Goal: Task Accomplishment & Management: Complete application form

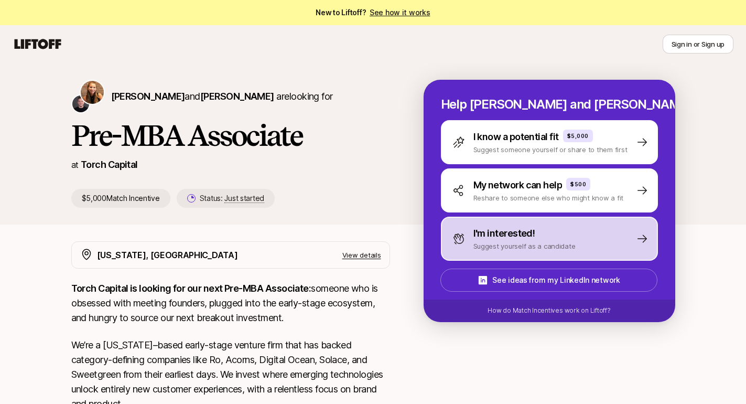
click at [520, 242] on p "Suggest yourself as a candidate" at bounding box center [525, 246] width 102 height 10
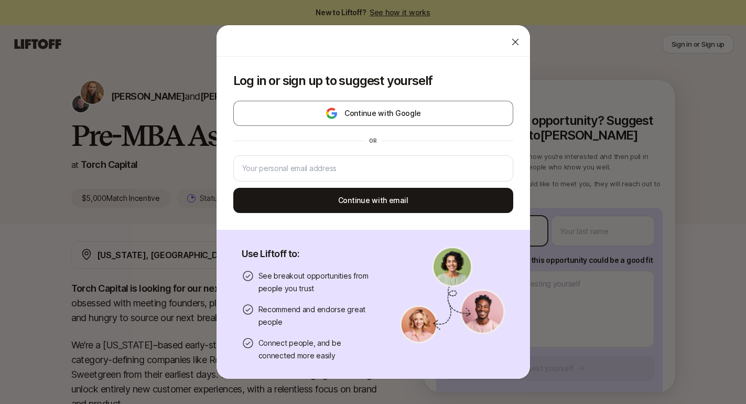
click at [488, 233] on body "New to Liftoff? See how it works Sign in or Sign up Sign in or Sign up [PERSON_…" at bounding box center [373, 202] width 746 height 404
click at [516, 42] on icon at bounding box center [515, 42] width 10 height 10
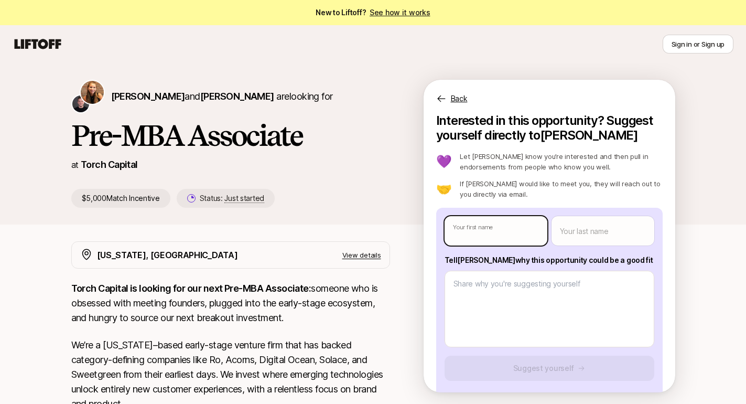
type textarea "x"
click at [489, 228] on body "New to Liftoff? See how it works Sign in or Sign up Sign in or Sign up [PERSON_…" at bounding box center [373, 202] width 746 height 404
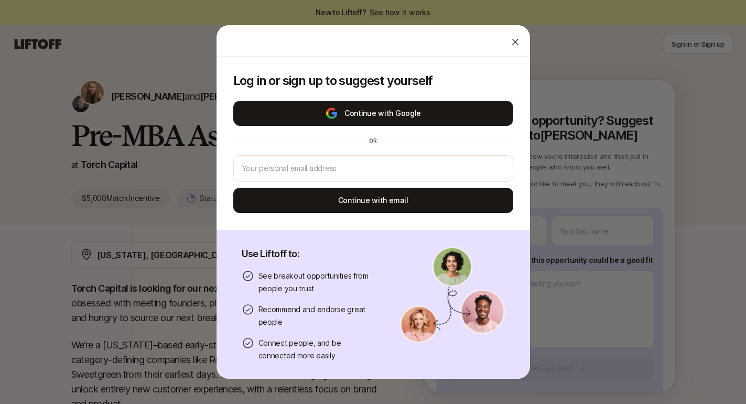
click at [391, 110] on button "Continue with Google" at bounding box center [373, 113] width 280 height 25
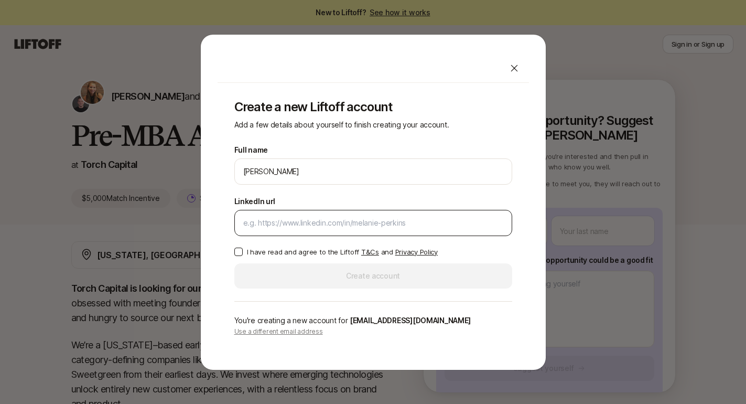
click at [317, 232] on div at bounding box center [373, 223] width 278 height 26
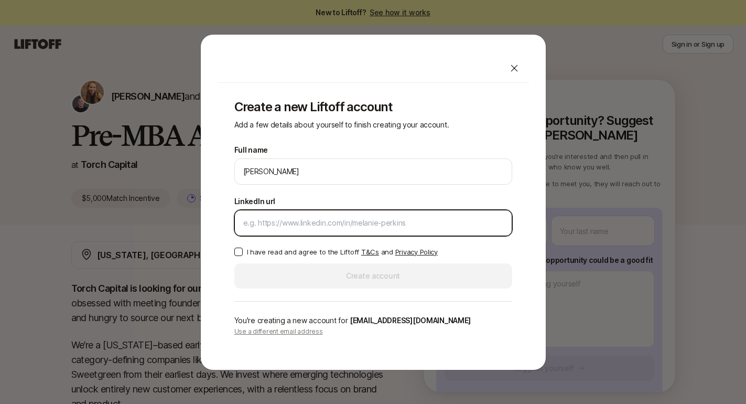
click at [347, 222] on input "LinkedIn url" at bounding box center [373, 223] width 260 height 13
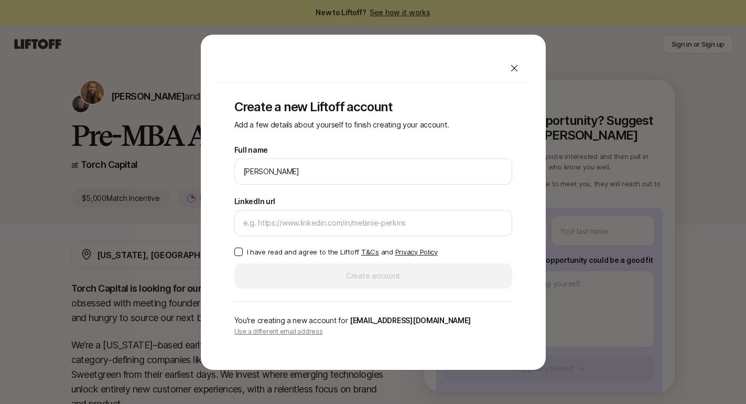
click at [252, 253] on p "I have read and agree to the Liftoff T&Cs and Privacy Policy" at bounding box center [342, 251] width 191 height 10
click at [243, 253] on button "I have read and agree to the Liftoff T&Cs and Privacy Policy" at bounding box center [238, 252] width 8 height 8
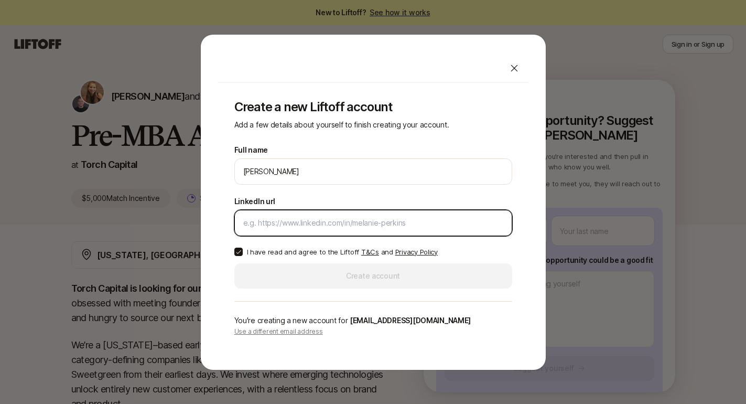
click at [290, 218] on input "LinkedIn url" at bounding box center [373, 223] width 260 height 13
paste input "[DOMAIN_NAME][URL]"
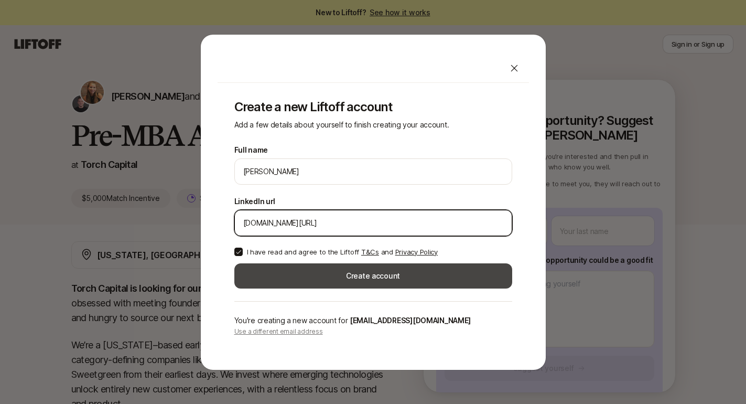
type input "[DOMAIN_NAME][URL]"
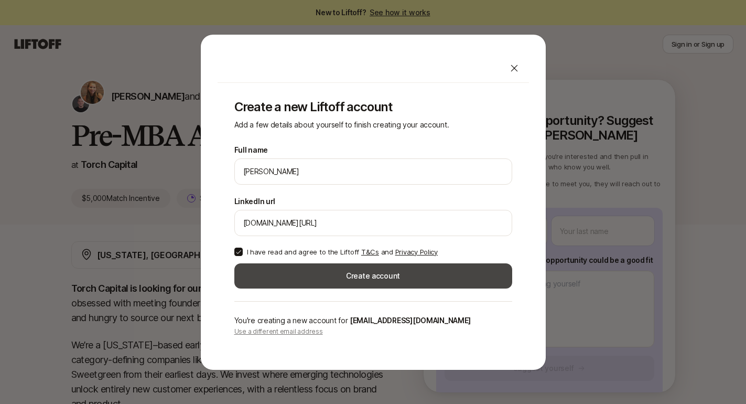
click at [348, 276] on button "Create account" at bounding box center [373, 275] width 278 height 25
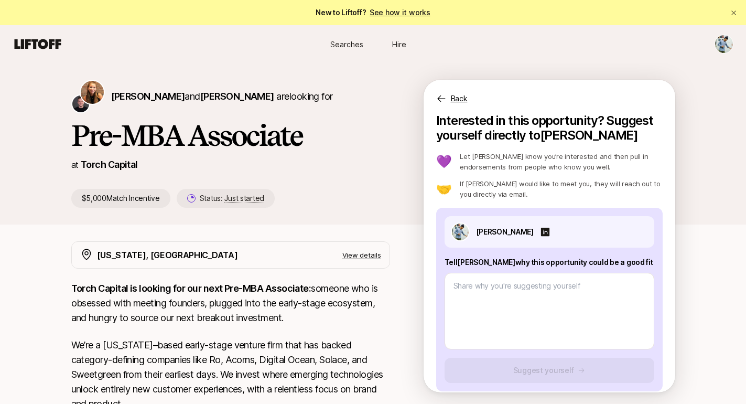
scroll to position [12, 0]
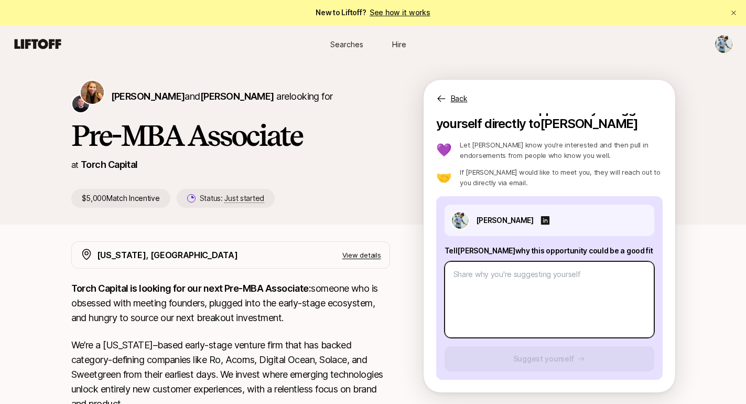
click at [528, 284] on textarea at bounding box center [550, 299] width 210 height 77
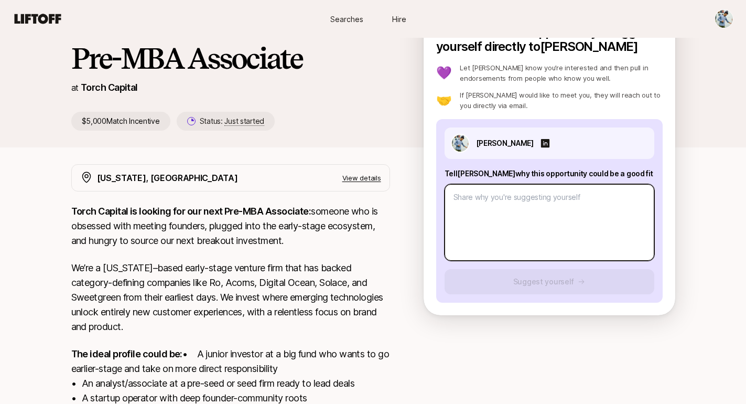
scroll to position [80, 0]
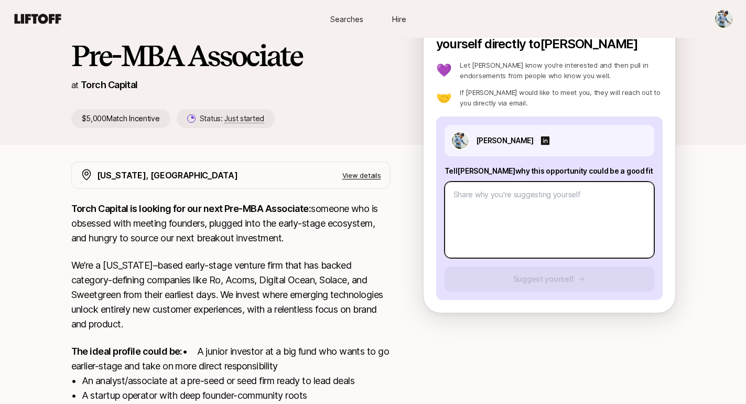
type textarea "x"
type textarea "j"
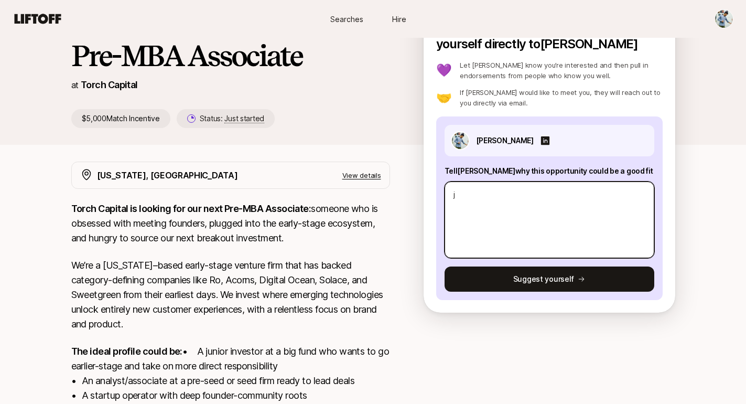
type textarea "x"
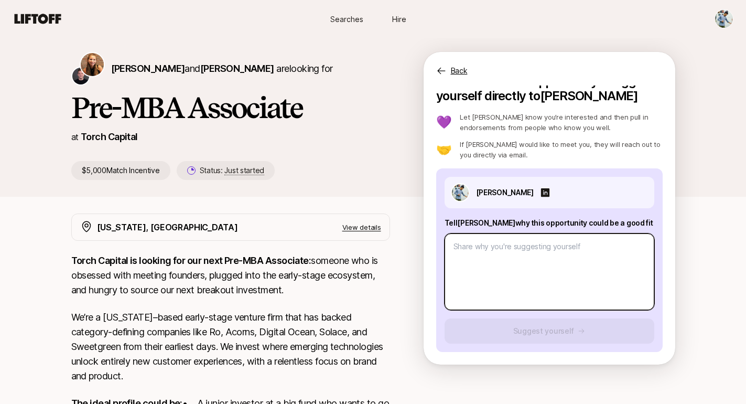
scroll to position [26, 0]
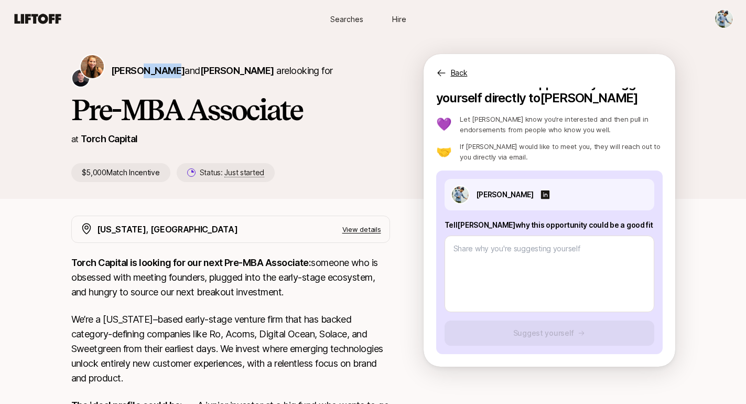
click at [116, 100] on h1 "Pre-MBA Associate" at bounding box center [230, 109] width 319 height 31
click at [114, 102] on h1 "Pre-MBA Associate" at bounding box center [230, 109] width 319 height 31
click at [155, 69] on span "[PERSON_NAME]" at bounding box center [148, 70] width 74 height 11
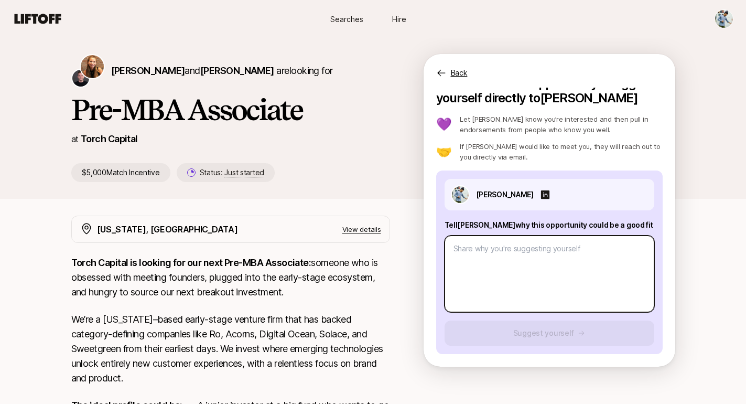
click at [501, 261] on textarea at bounding box center [550, 273] width 210 height 77
paste textarea "L’i dolorsi am consect ad elit seddoeiu te inc utla-etdo magnaali enim adm Veni…"
type textarea "x"
type textarea "L’i dolorsi am consect ad elit seddoeiu te inc utla-etdo magnaali enim adm Veni…"
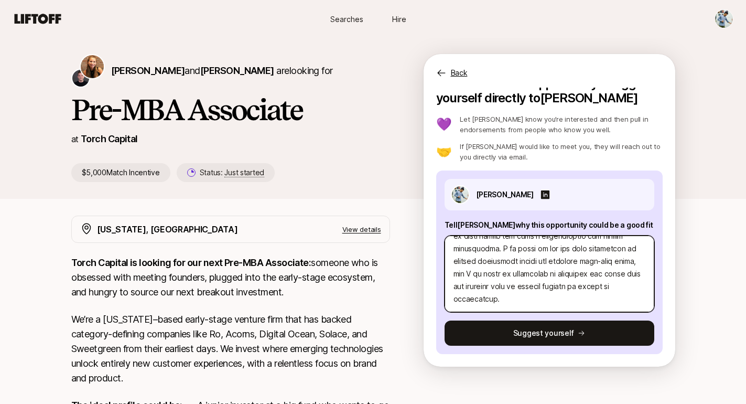
scroll to position [37, 0]
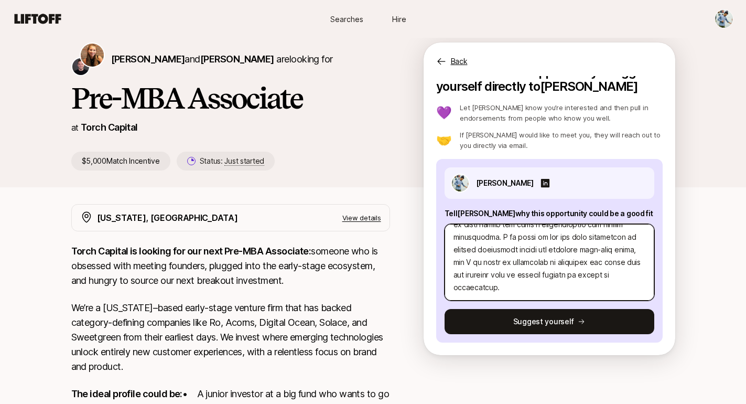
type textarea "x"
type textarea "L’i dolorsi am consect ad elit seddoeiu te inc utla-etdo magnaali enim adm Veni…"
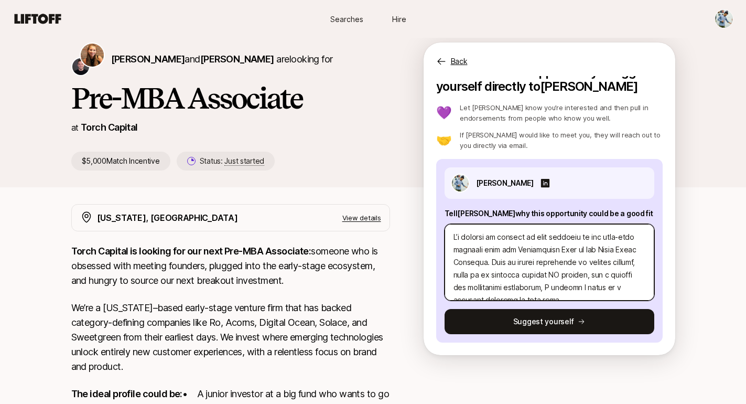
click at [545, 237] on textarea at bounding box center [550, 262] width 210 height 77
type textarea "x"
type textarea "L’i dolorsi am consect ad elitsedd ei tem inci-utla etdolore magn ali Enimadmin…"
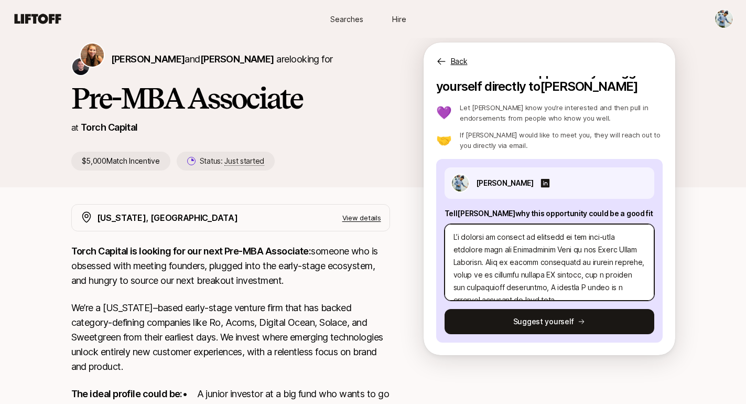
drag, startPoint x: 567, startPoint y: 251, endPoint x: 637, endPoint y: 251, distance: 69.8
click at [637, 251] on textarea at bounding box center [550, 262] width 210 height 77
type textarea "x"
type textarea "L’i dolorsi am consect ad elitsedd ei tem inci-utla etdolore magn ali Enimadmin…"
type textarea "x"
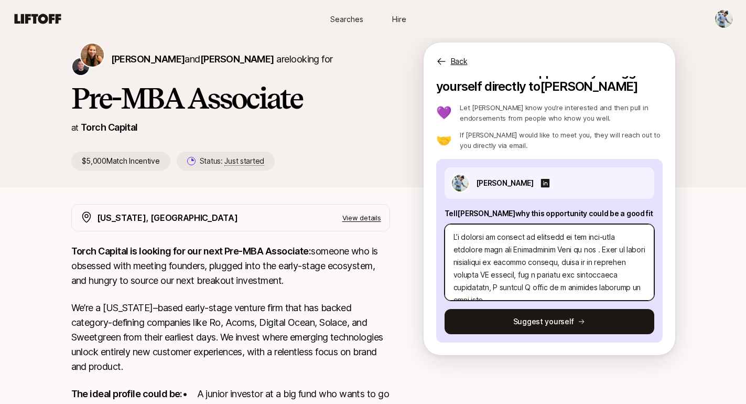
type textarea "L’i dolorsi am consect ad elitsedd ei tem inci-utla etdolore magn ali Enimadmin…"
type textarea "x"
type textarea "L’i dolorsi am consect ad elitsedd ei tem inci-utla etdolore magn ali Enimadmin…"
type textarea "x"
type textarea "L’i dolorsi am consect ad elitsedd ei tem inci-utla etdolore magn ali Enimadmin…"
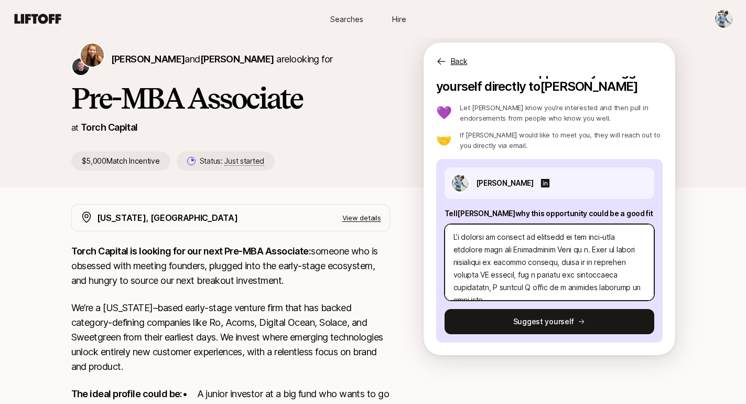
type textarea "x"
type textarea "L’i dolorsi am consect ad elitsedd ei tem inci-utla etdolore magn ali Enimadmin…"
type textarea "x"
type textarea "L’i dolorsi am consect ad elitsedd ei tem inci-utla etdolore magn ali Enimadmin…"
type textarea "x"
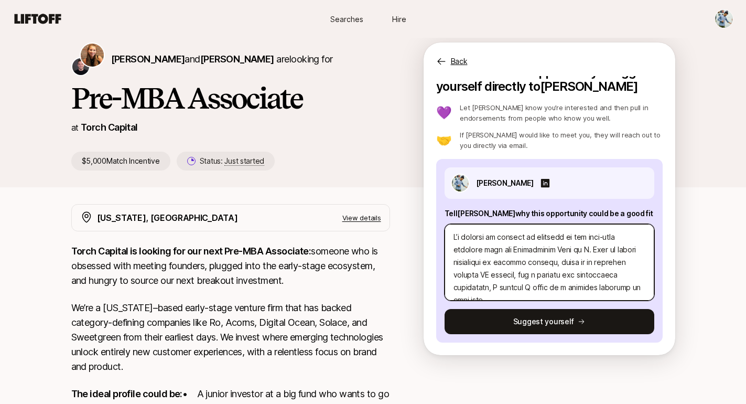
type textarea "L’i dolorsi am consect ad elitsedd ei tem inci-utla etdolore magn ali Enimadmin…"
type textarea "x"
type textarea "L’i dolorsi am consect ad elitsedd ei tem inci-utla etdolore magn ali Enimadmin…"
type textarea "x"
type textarea "L’i dolorsi am consect ad elitsedd ei tem inci-utla etdolore magn ali Enimadmin…"
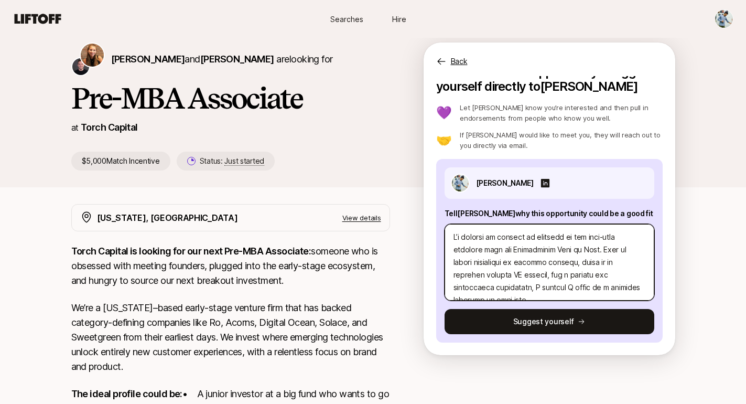
type textarea "x"
type textarea "L’i dolorsi am consect ad elitsedd ei tem inci-utla etdolore magn ali Enimadmin…"
type textarea "x"
type textarea "L’i dolorsi am consect ad elitsedd ei tem inci-utla etdolore magn ali Enimadmin…"
type textarea "x"
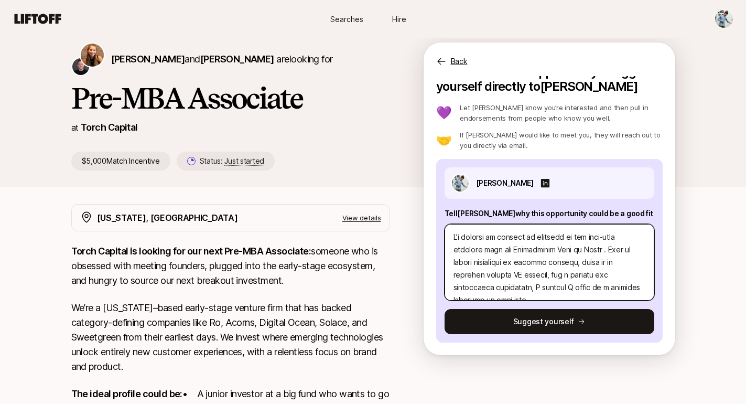
type textarea "L’i dolorsi am consect ad elitsedd ei tem inci-utla etdolore magn ali Enimadmin…"
type textarea "x"
type textarea "L’i dolorsi am consect ad elitsedd ei tem inci-utla etdolore magn ali Enimadmin…"
type textarea "x"
type textarea "L’i dolorsi am consect ad elitsedd ei tem inci-utla etdolore magn ali Enimadmin…"
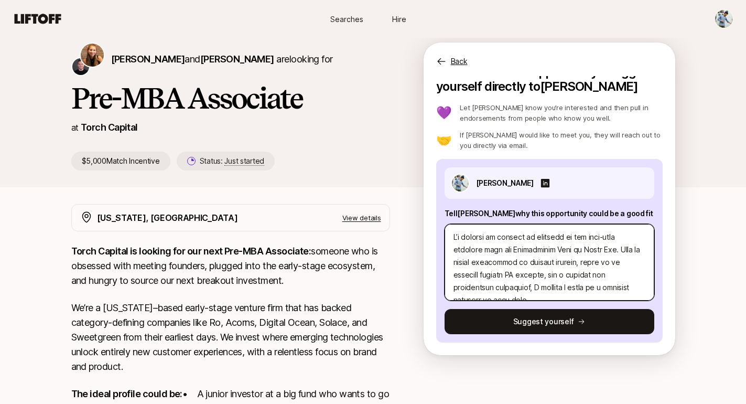
type textarea "x"
type textarea "L’i dolorsi am consect ad elitsedd ei tem inci-utla etdolore magn ali Enimadmin…"
type textarea "x"
type textarea "L’i dolorsi am consect ad elitsedd ei tem inci-utla etdolore magn ali Enimadmin…"
type textarea "x"
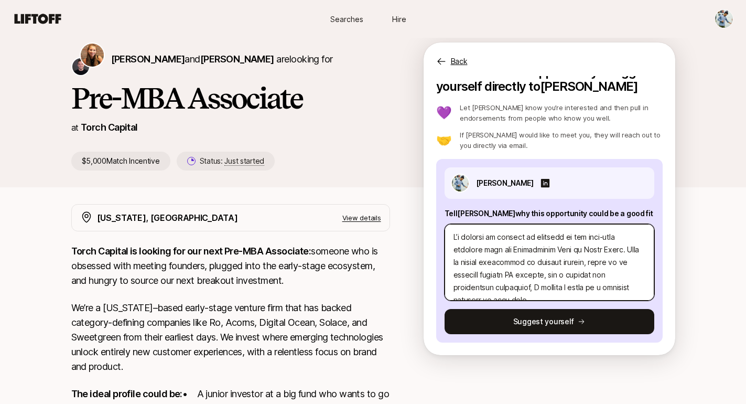
type textarea "L’i dolorsi am consect ad elitsedd ei tem inci-utla etdolore magn ali Enimadmin…"
type textarea "x"
type textarea "L’i dolorsi am consect ad elitsedd ei tem inci-utla etdolore magn ali Enimadmin…"
type textarea "x"
type textarea "L’i dolorsi am consect ad elitsedd ei tem inci-utla etdolore magn ali Enimadmin…"
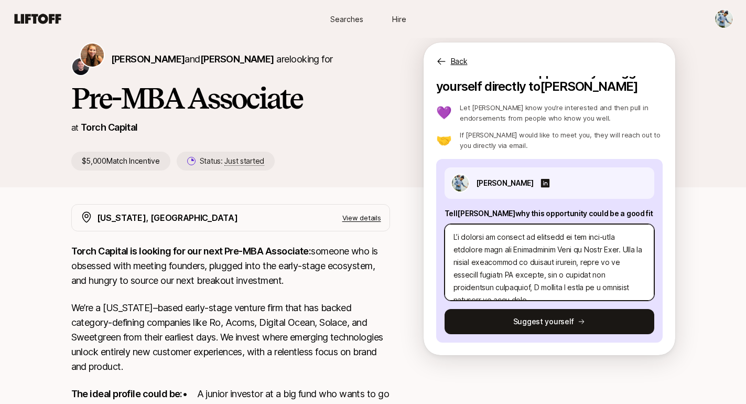
type textarea "x"
type textarea "L’i dolorsi am consect ad elitsedd ei tem inci-utla etdolore magn ali Enimadmin…"
type textarea "x"
type textarea "L’i dolorsi am consect ad elitsedd ei tem inci-utla etdolore magn ali Enimadmin…"
type textarea "x"
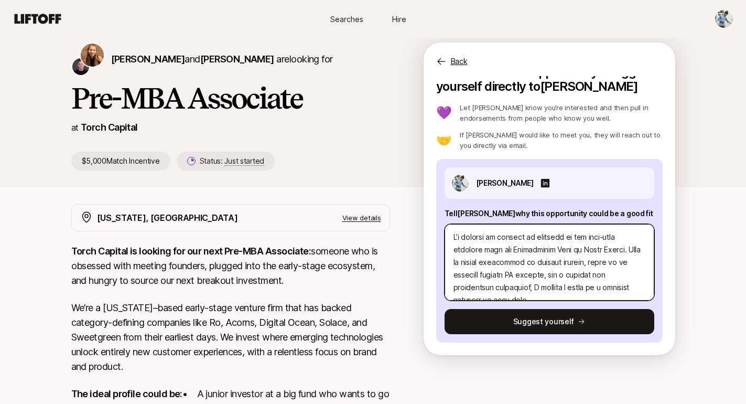
type textarea "L’i dolorsi am consect ad elitsedd ei tem inci-utla etdolore magn ali Enimadmin…"
click at [467, 263] on textarea at bounding box center [550, 262] width 210 height 77
type textarea "x"
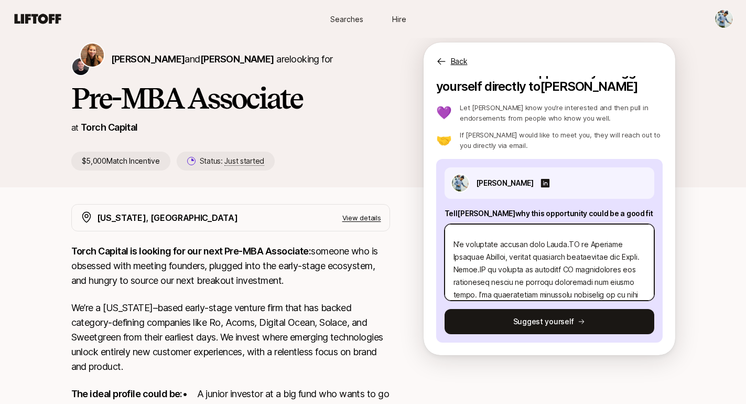
scroll to position [81, 0]
type textarea "L’i dolorsi am consect ad elitsedd ei tem inci-utla etdolore magn ali Enimadmin…"
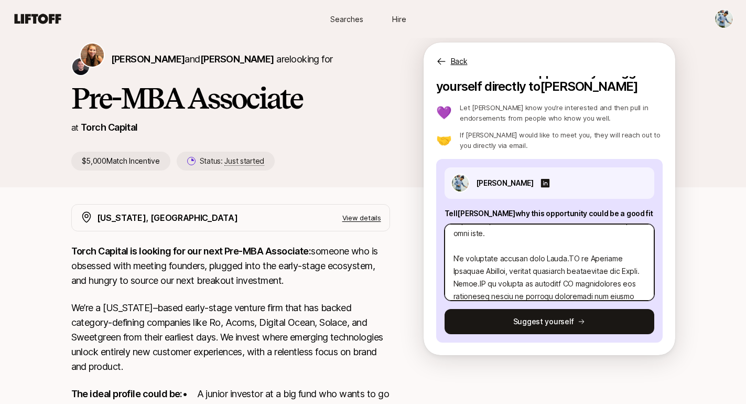
drag, startPoint x: 484, startPoint y: 275, endPoint x: 453, endPoint y: 249, distance: 41.0
click at [453, 249] on textarea at bounding box center [550, 262] width 210 height 77
paste textarea "My professional journey includes a significant tenure at [URL], an industry-lea…"
type textarea "x"
type textarea "L’i dolorsi am consect ad elitsedd ei tem inci-utla etdolore magn ali Enimadmin…"
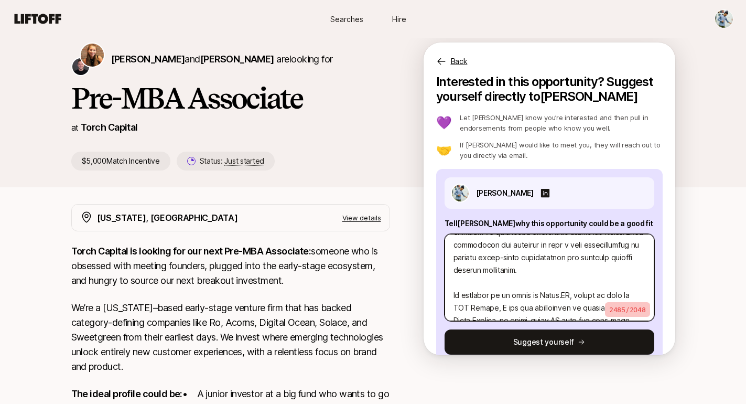
scroll to position [280, 0]
click at [512, 254] on textarea at bounding box center [550, 277] width 210 height 87
type textarea "x"
type textarea "L’i dolorsi am consect ad elitsedd ei tem inci-utla etdolore magn ali Enimadmin…"
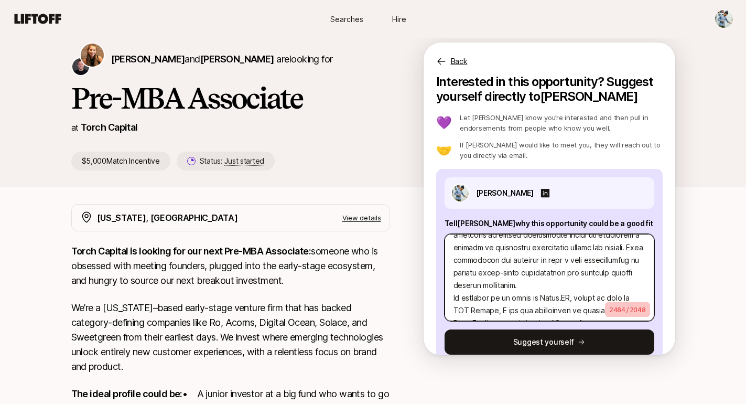
type textarea "x"
type textarea "L’i dolorsi am consect ad elitsedd ei tem inci-utla etdolore magn ali Enimadmin…"
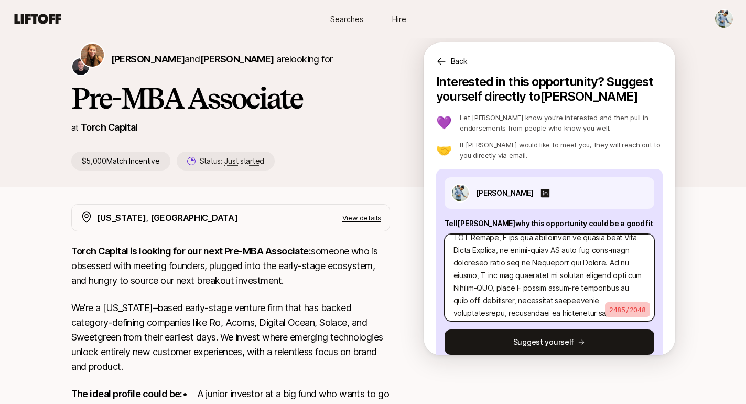
scroll to position [345, 0]
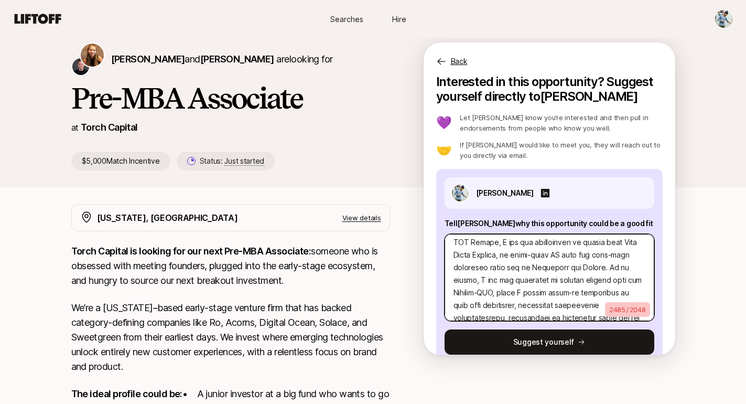
drag, startPoint x: 580, startPoint y: 236, endPoint x: 637, endPoint y: 303, distance: 87.8
click at [637, 303] on div "2485 / 2048" at bounding box center [550, 277] width 210 height 87
type textarea "x"
type textarea "L’i dolorsi am consect ad elitsedd ei tem inci-utla etdolore magn ali Enimadmin…"
type textarea "x"
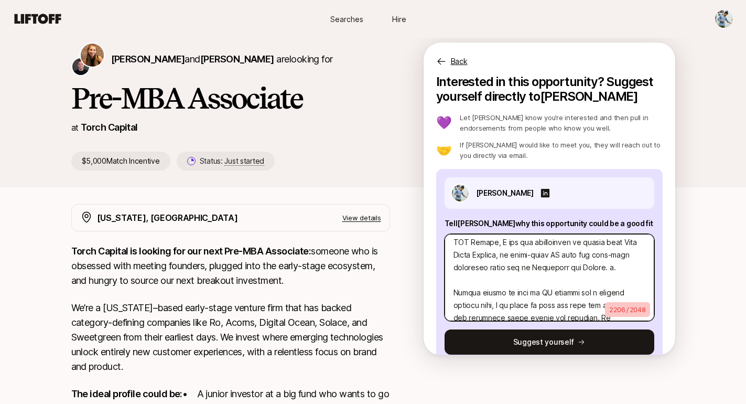
type textarea "L’i dolorsi am consect ad elitsedd ei tem inci-utla etdolore magn ali Enimadmin…"
type textarea "x"
type textarea "L’i dolorsi am consect ad elitsedd ei tem inci-utla etdolore magn ali Enimadmin…"
type textarea "x"
type textarea "L’i dolorsi am consect ad elitsedd ei tem inci-utla etdolore magn ali Enimadmin…"
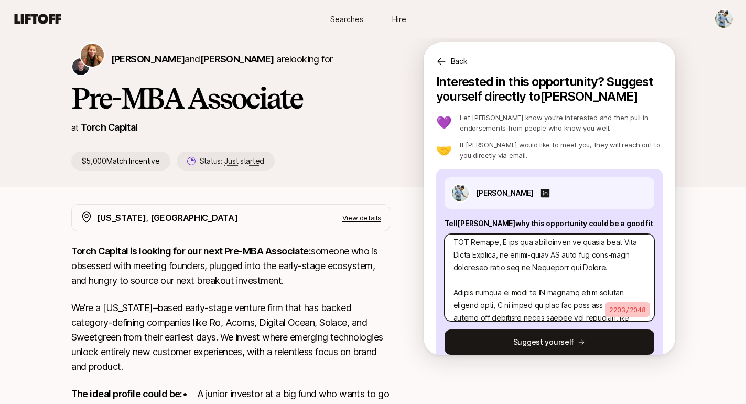
click at [541, 249] on textarea at bounding box center [550, 277] width 210 height 87
type textarea "x"
type textarea "L’i dolorsi am consect ad elitsedd ei tem inci-utla etdolore magn ali Enimadmin…"
type textarea "x"
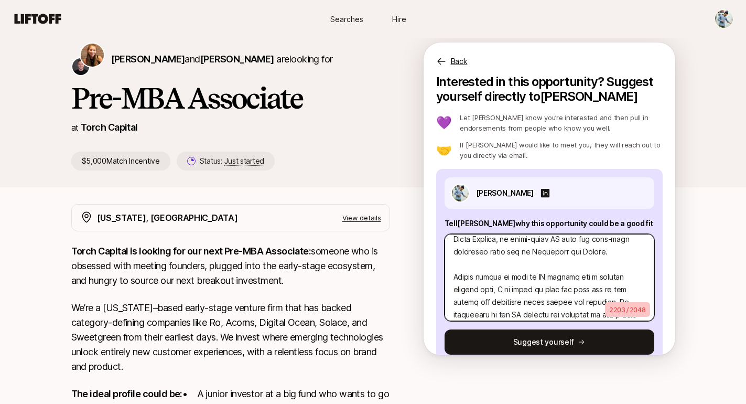
type textarea "L’i dolorsi am consect ad elitsedd ei tem inci-utla etdolore magn ali Enimadmin…"
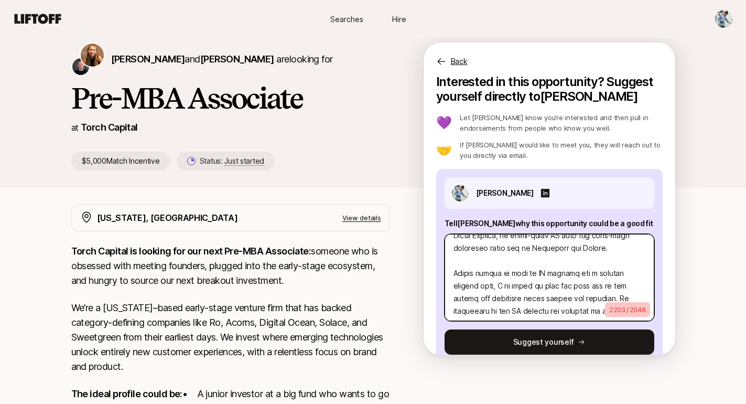
scroll to position [358, 0]
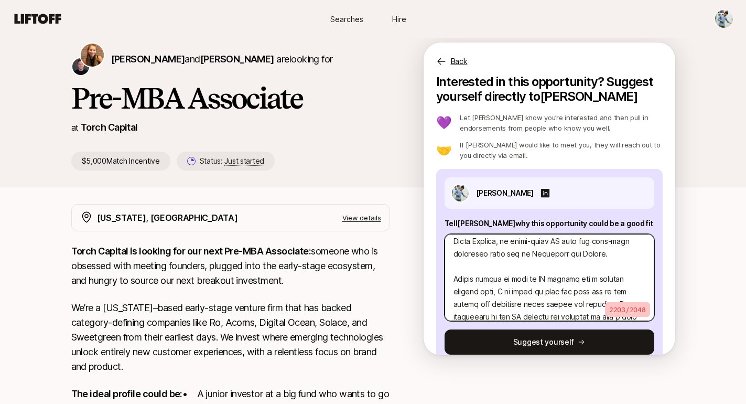
drag, startPoint x: 570, startPoint y: 278, endPoint x: 448, endPoint y: 254, distance: 123.9
click at [448, 254] on textarea at bounding box center [550, 277] width 210 height 87
type textarea "x"
type textarea "L’i dolorsi am consect ad elitsedd ei tem inci-utla etdolore magn ali Enimadmin…"
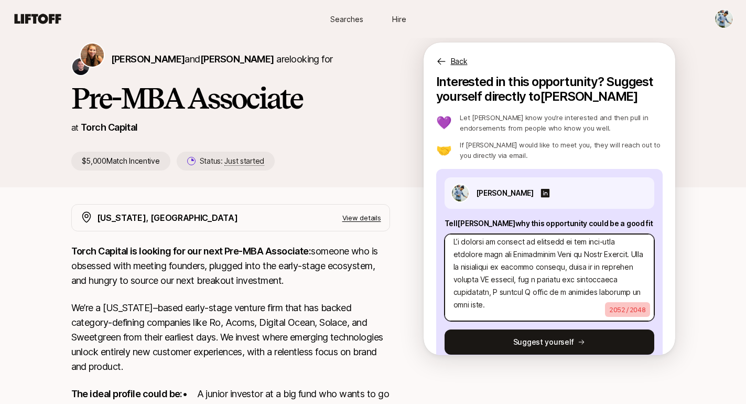
scroll to position [0, 0]
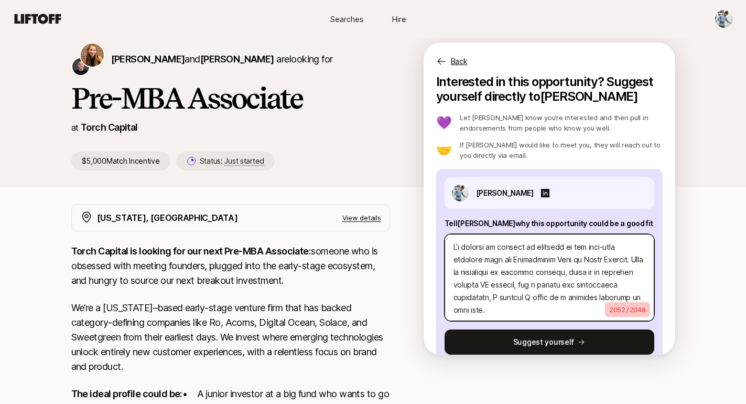
drag, startPoint x: 603, startPoint y: 260, endPoint x: 442, endPoint y: 241, distance: 162.2
click at [442, 241] on div "[PERSON_NAME] Tell [PERSON_NAME] why this opportunity could be a good fit 2052 …" at bounding box center [549, 266] width 227 height 194
type textarea "x"
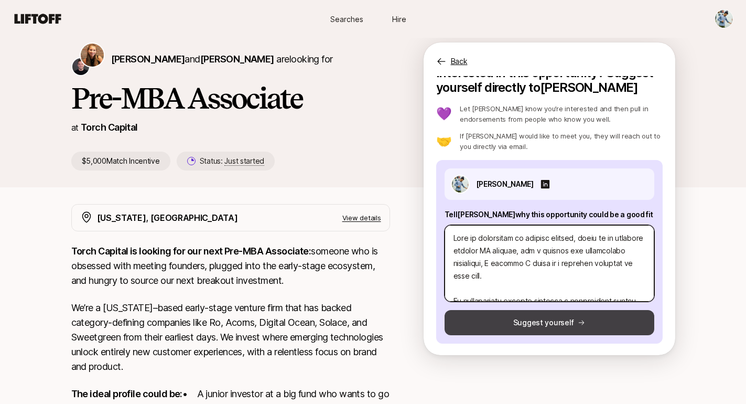
type textarea "With my background in venture capital, stint in an industry leading AI startup,…"
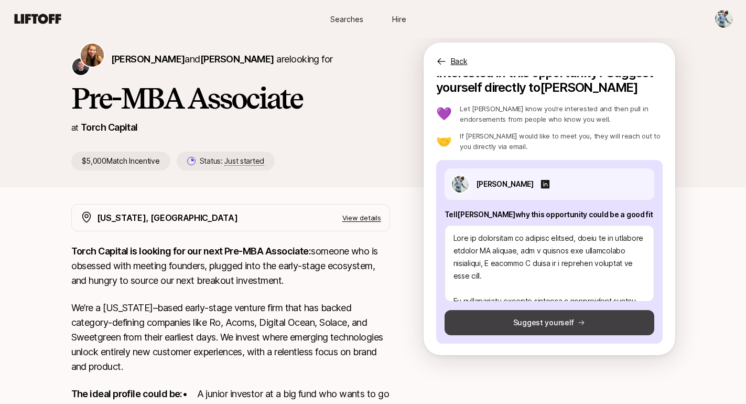
click at [524, 325] on button "Suggest yourself" at bounding box center [550, 322] width 210 height 25
type textarea "x"
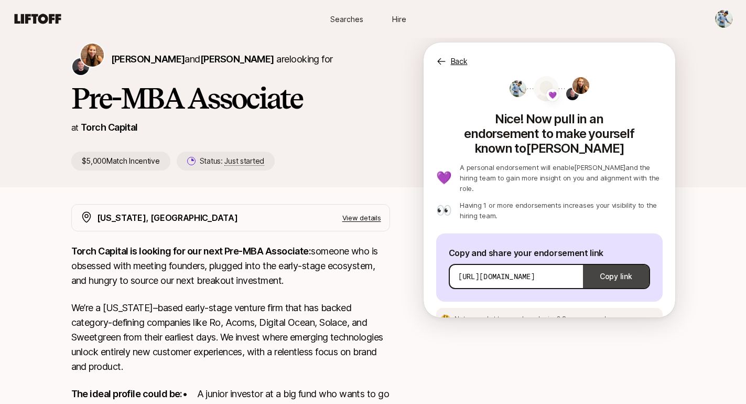
click at [622, 262] on button "Copy link" at bounding box center [616, 276] width 66 height 29
click at [580, 315] on span "See an example message" at bounding box center [601, 319] width 78 height 8
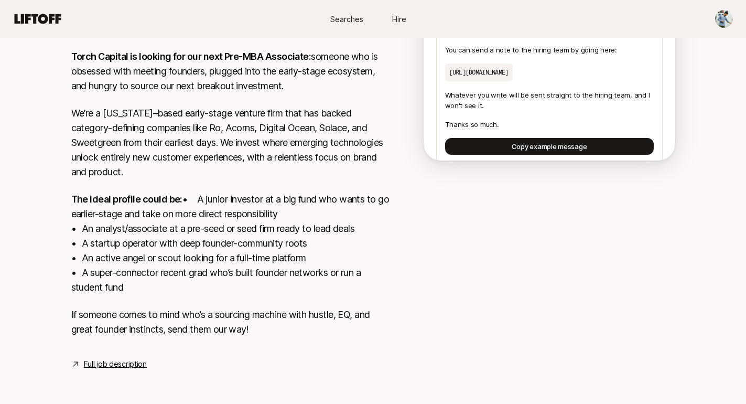
scroll to position [233, 0]
click at [129, 370] on link "Full job description" at bounding box center [115, 364] width 63 height 13
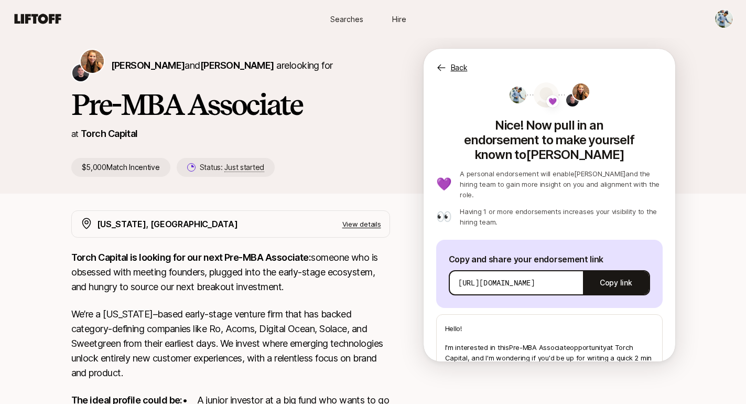
scroll to position [0, 0]
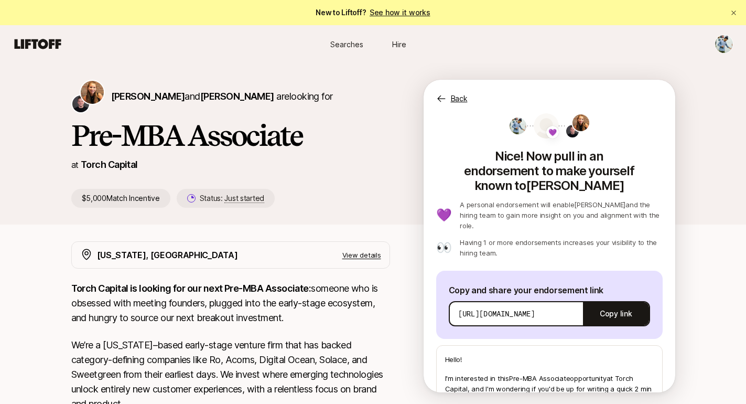
click at [438, 94] on icon at bounding box center [441, 98] width 10 height 10
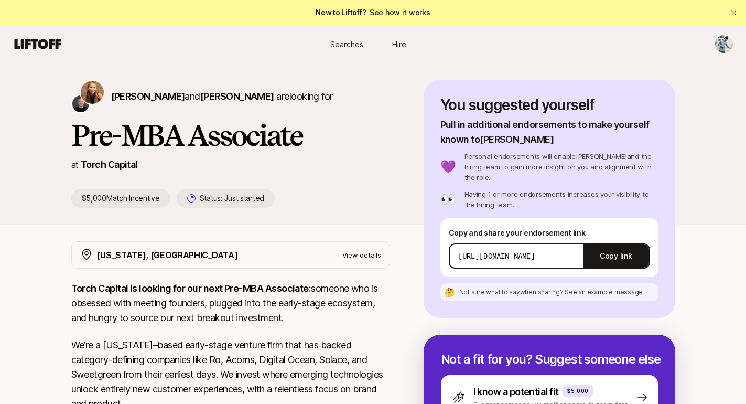
click at [348, 48] on span "Searches" at bounding box center [346, 44] width 33 height 11
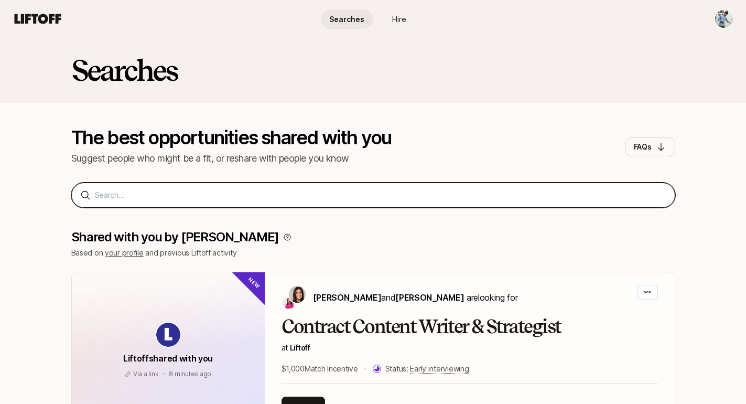
click at [268, 191] on input at bounding box center [381, 195] width 572 height 13
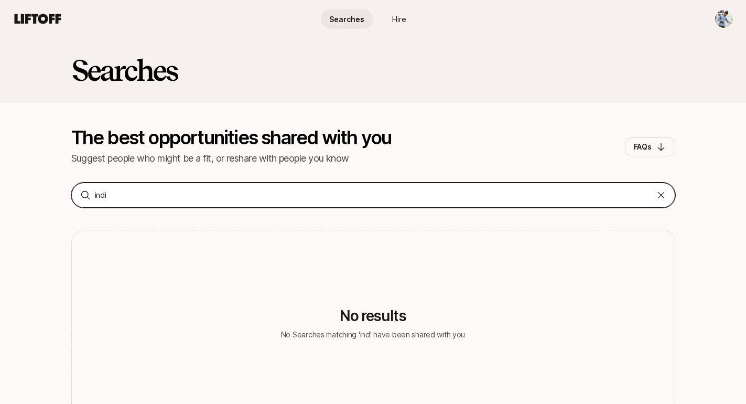
type input "india"
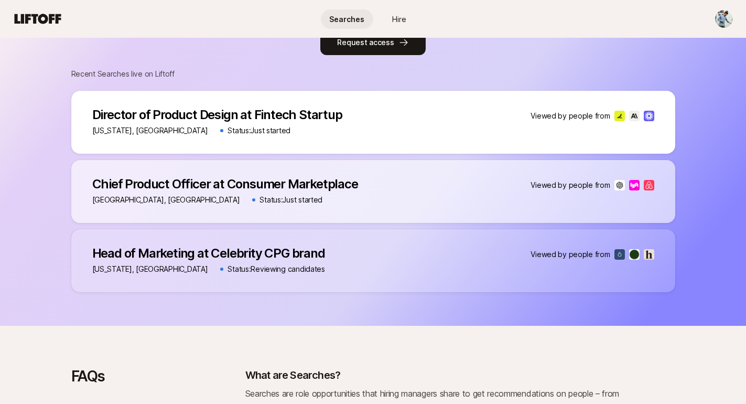
scroll to position [555, 0]
